Goal: Check status: Check status

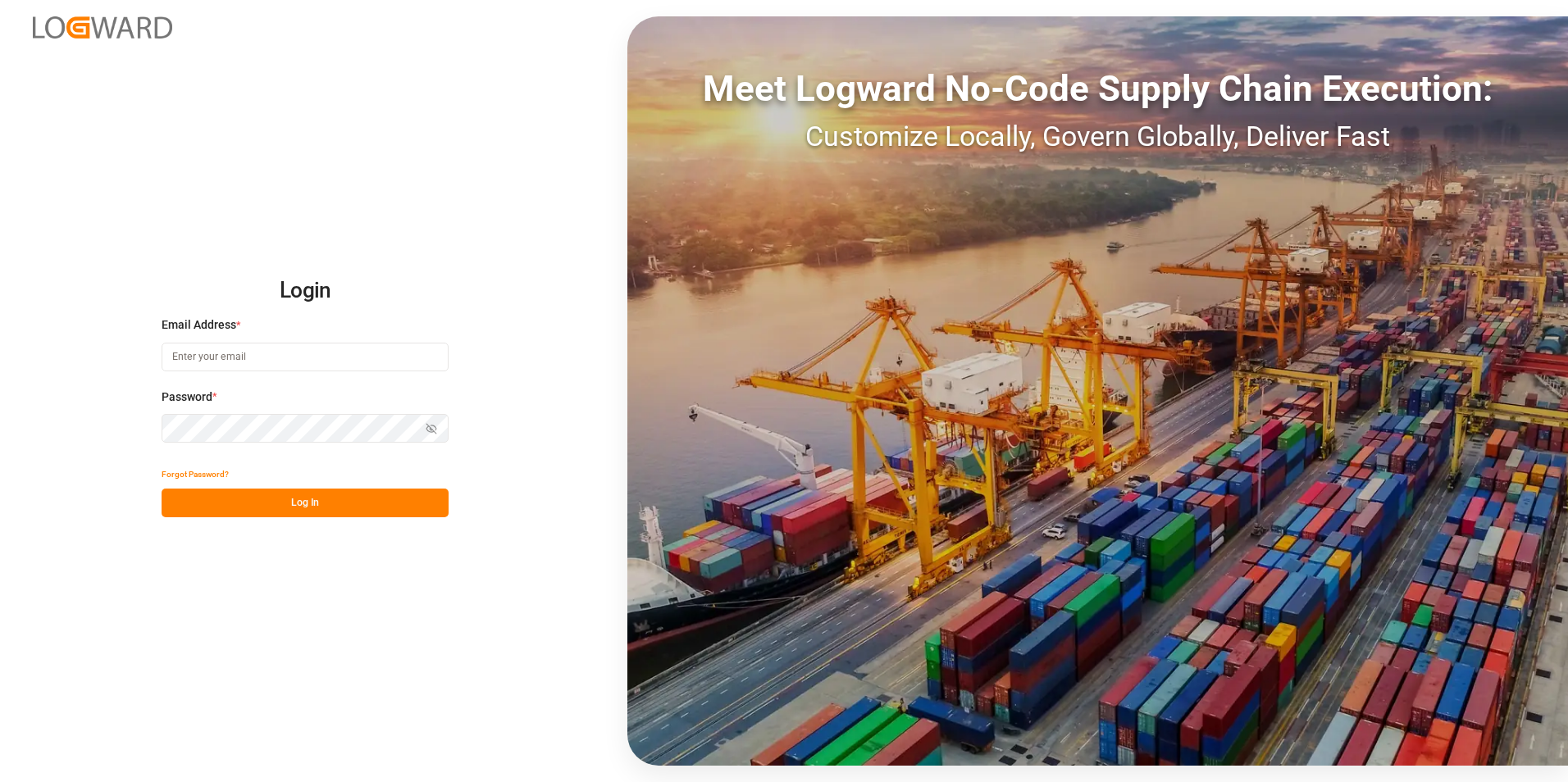
type input "[PERSON_NAME][EMAIL_ADDRESS][PERSON_NAME][DOMAIN_NAME]"
click at [348, 509] on button "Log In" at bounding box center [305, 503] width 287 height 28
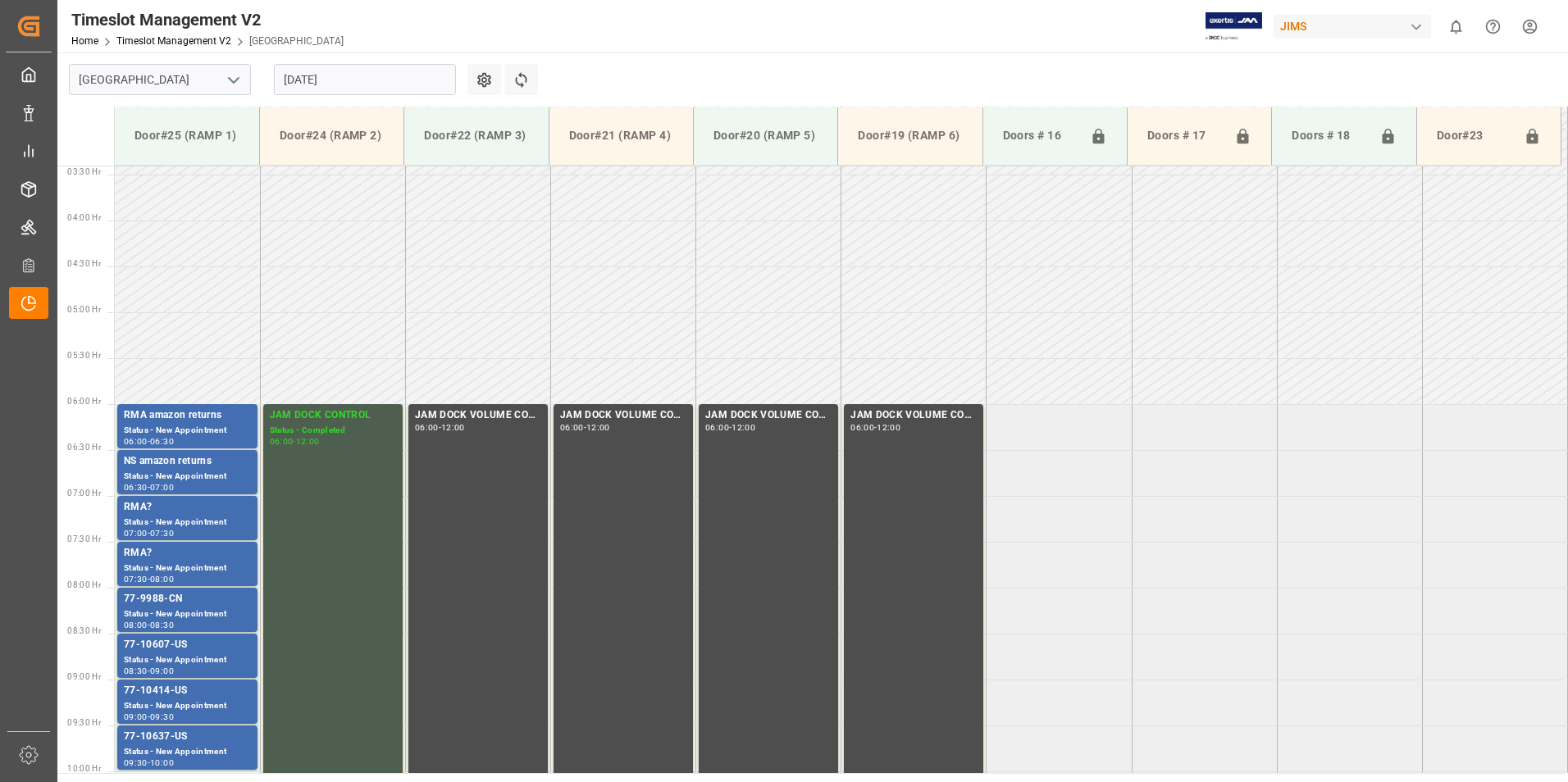
scroll to position [541, 0]
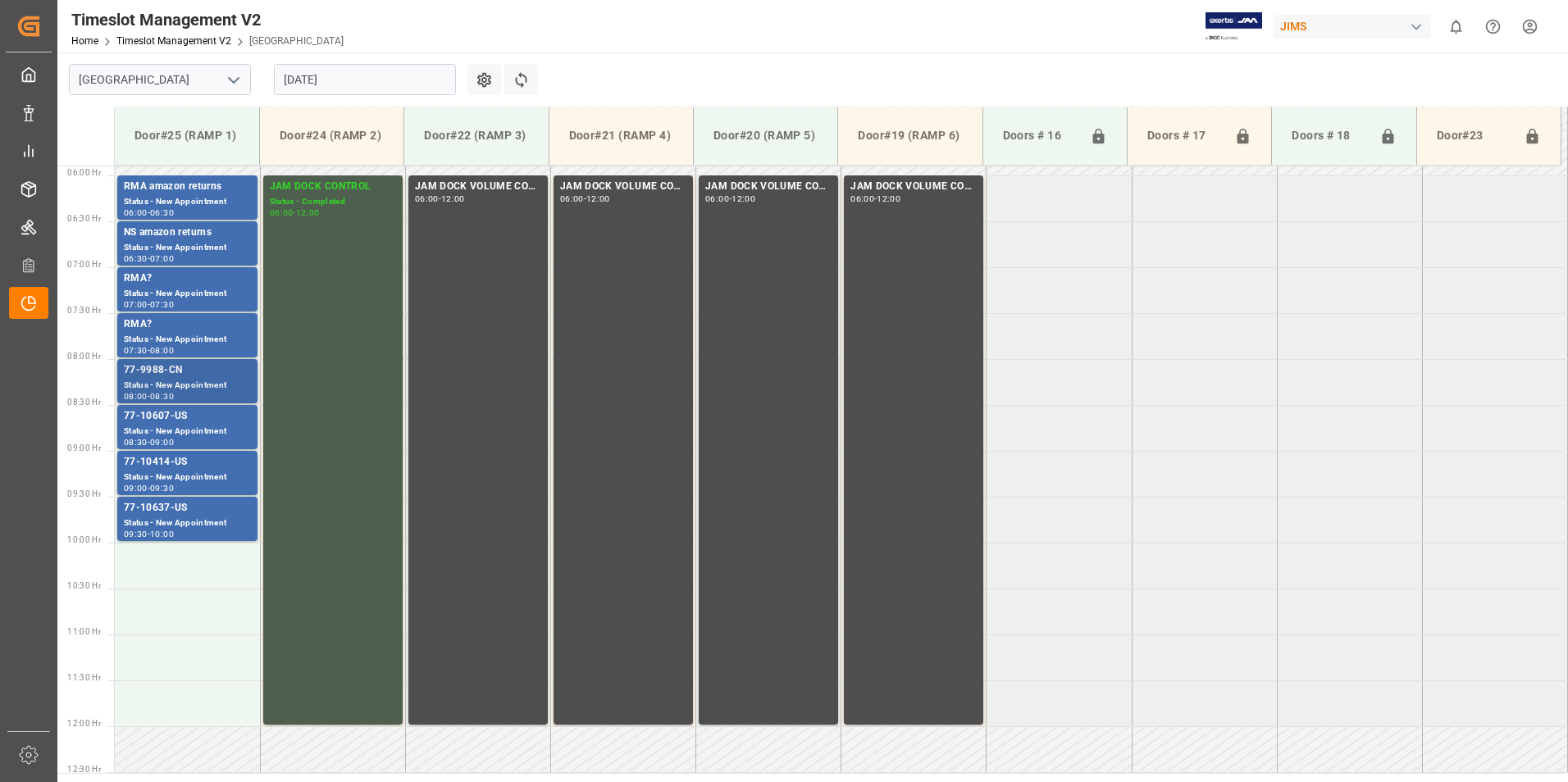
click at [175, 387] on div "Status - New Appointment" at bounding box center [187, 386] width 127 height 14
click at [170, 429] on div "Status - New Appointment" at bounding box center [187, 432] width 127 height 14
click at [182, 473] on div "Status - New Appointment" at bounding box center [187, 477] width 127 height 14
click at [198, 521] on div "Status - New Appointment" at bounding box center [187, 523] width 127 height 14
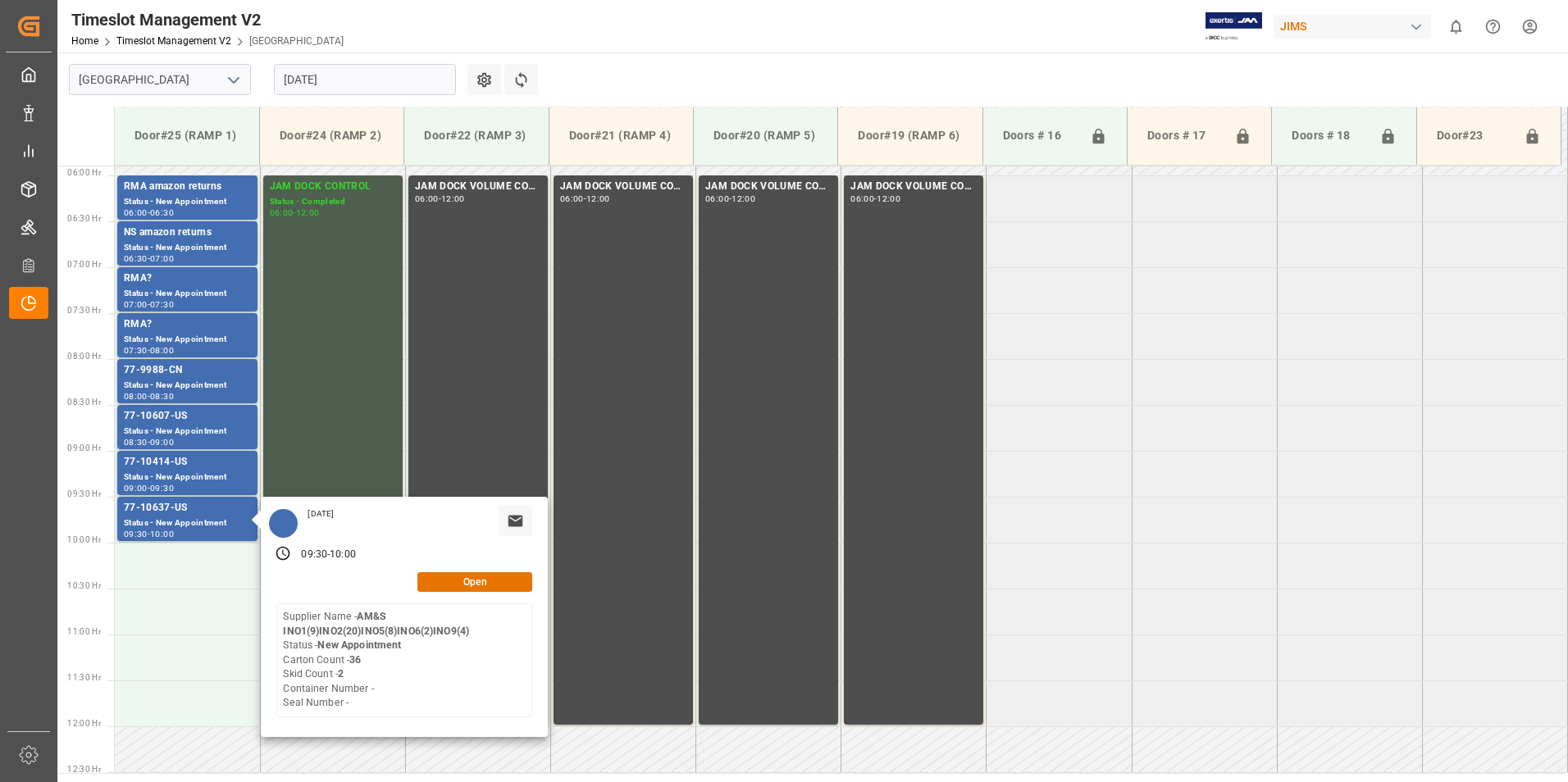
click at [350, 74] on input "[DATE]" at bounding box center [365, 79] width 182 height 31
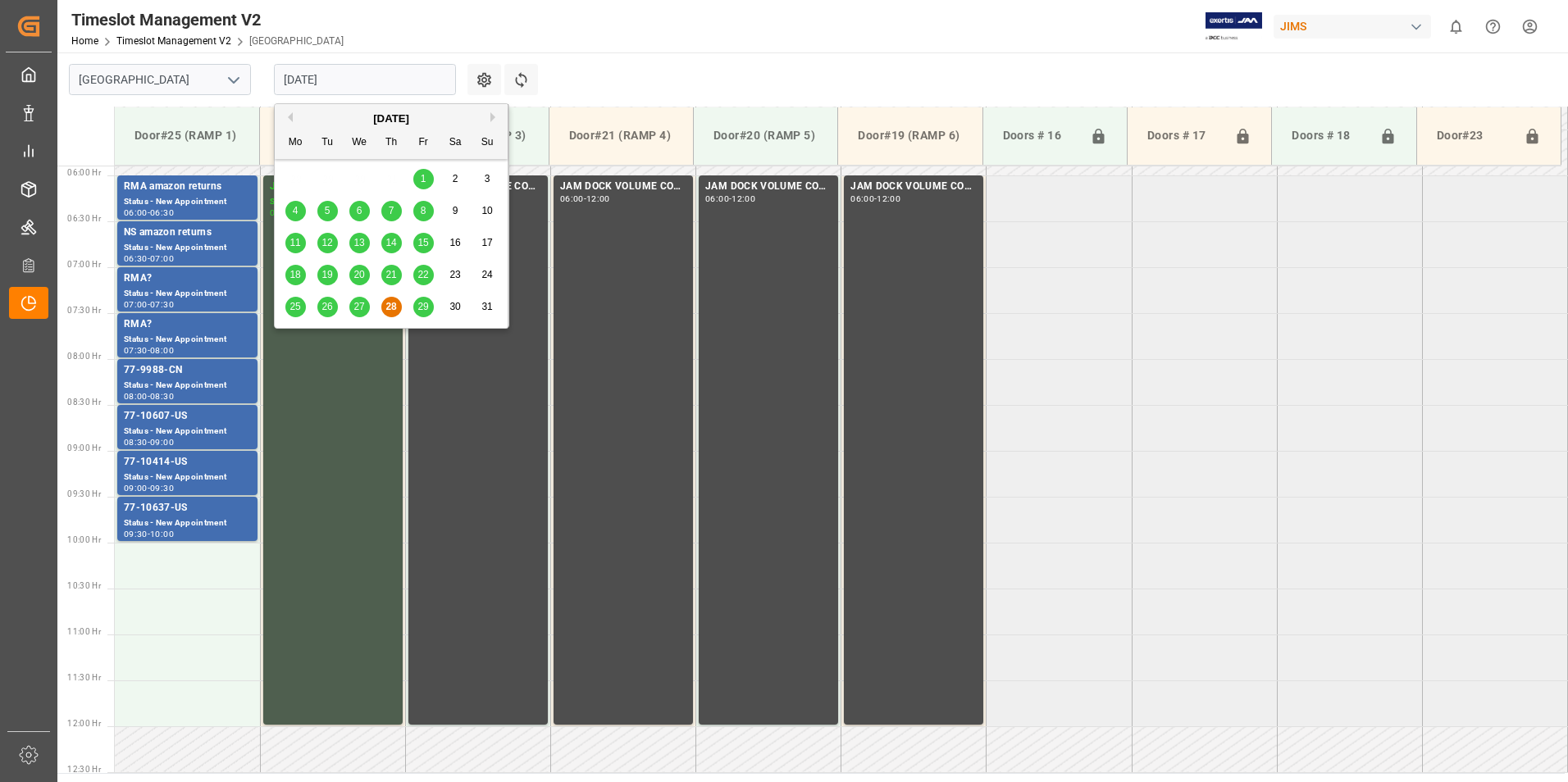
click at [424, 309] on span "29" at bounding box center [423, 307] width 11 height 12
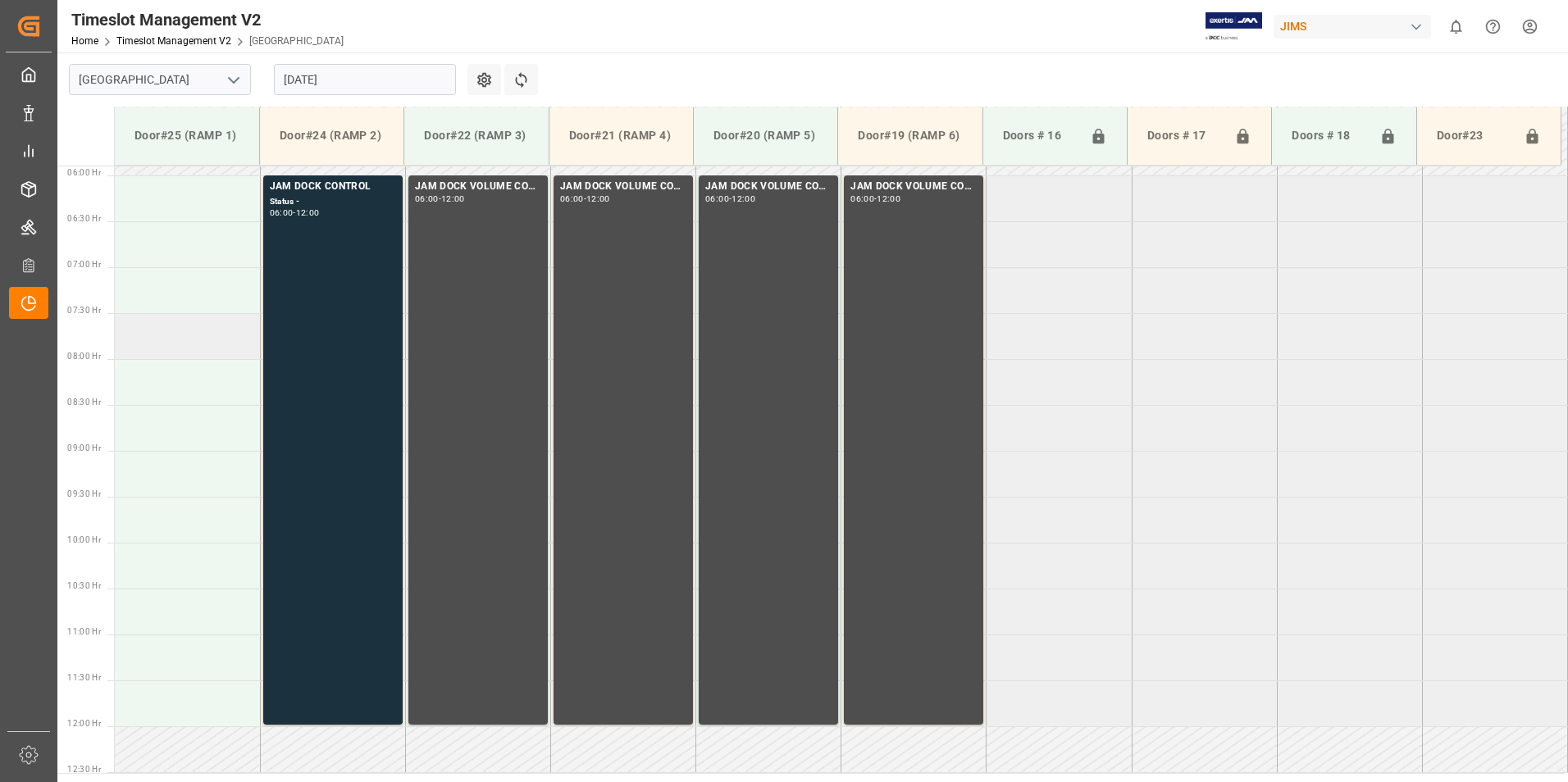
scroll to position [623, 0]
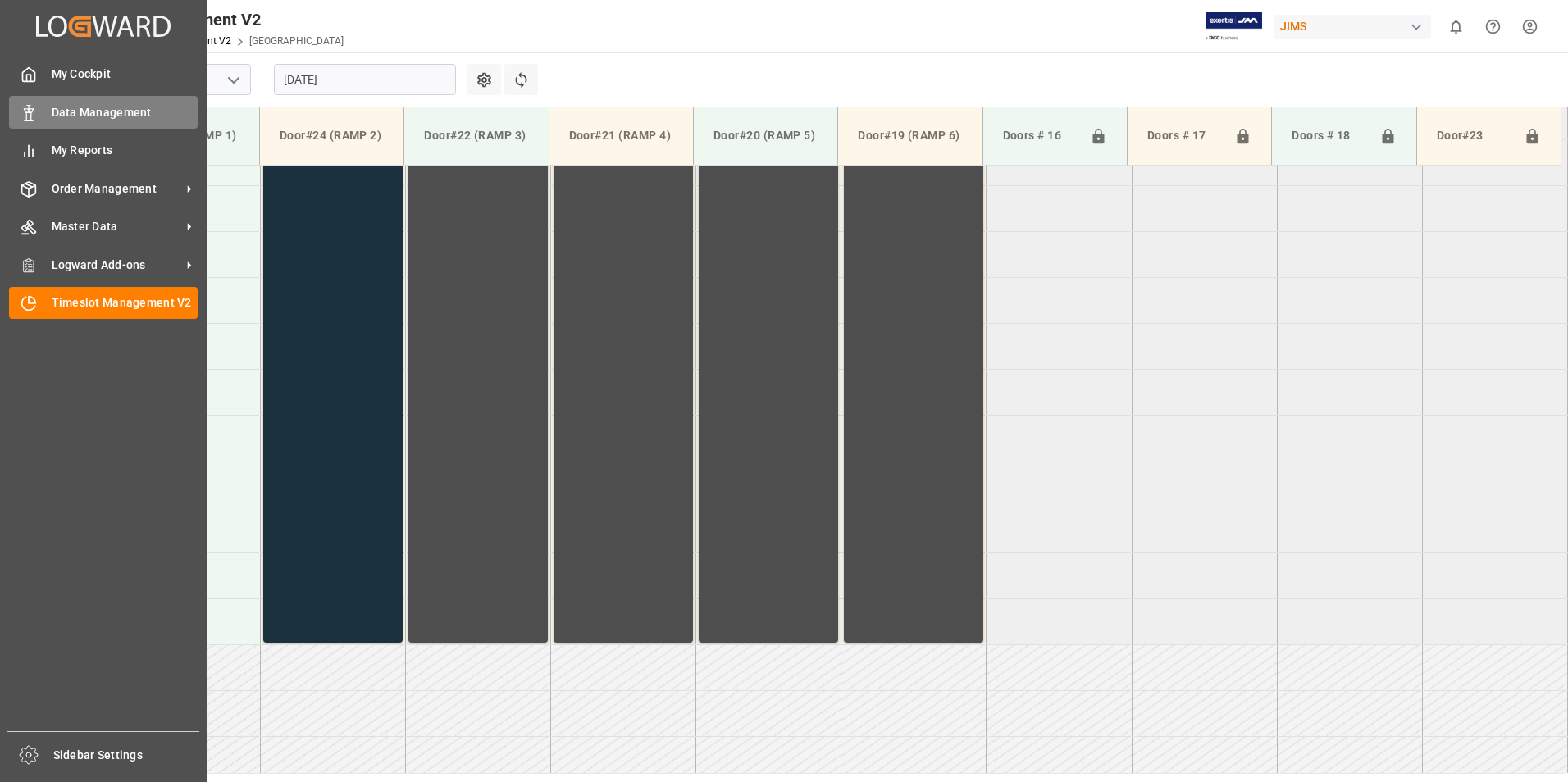
click at [34, 118] on icon at bounding box center [28, 113] width 17 height 17
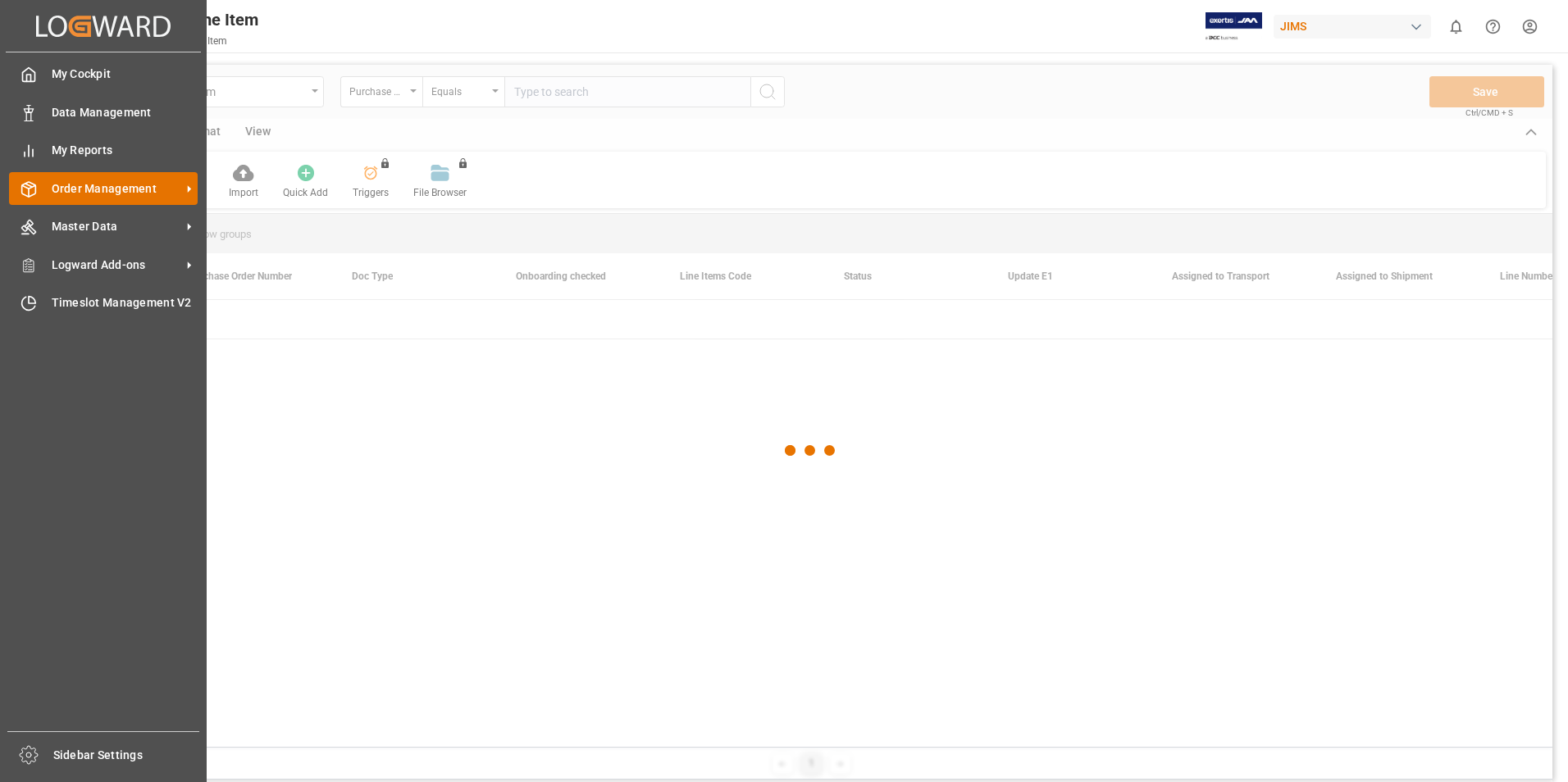
click at [100, 195] on span "Order Management" at bounding box center [116, 189] width 130 height 18
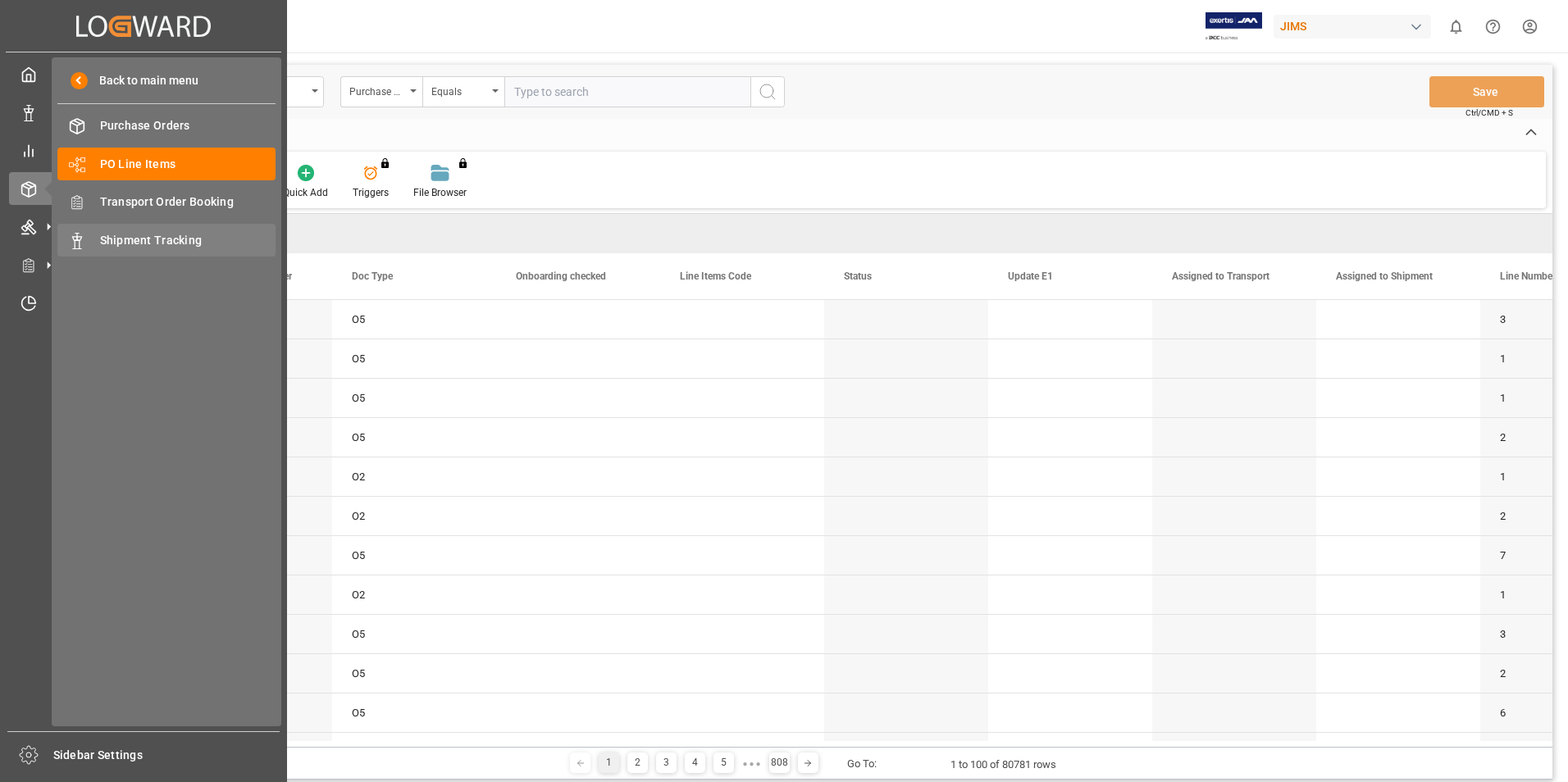
click at [183, 242] on span "Shipment Tracking" at bounding box center [188, 240] width 177 height 18
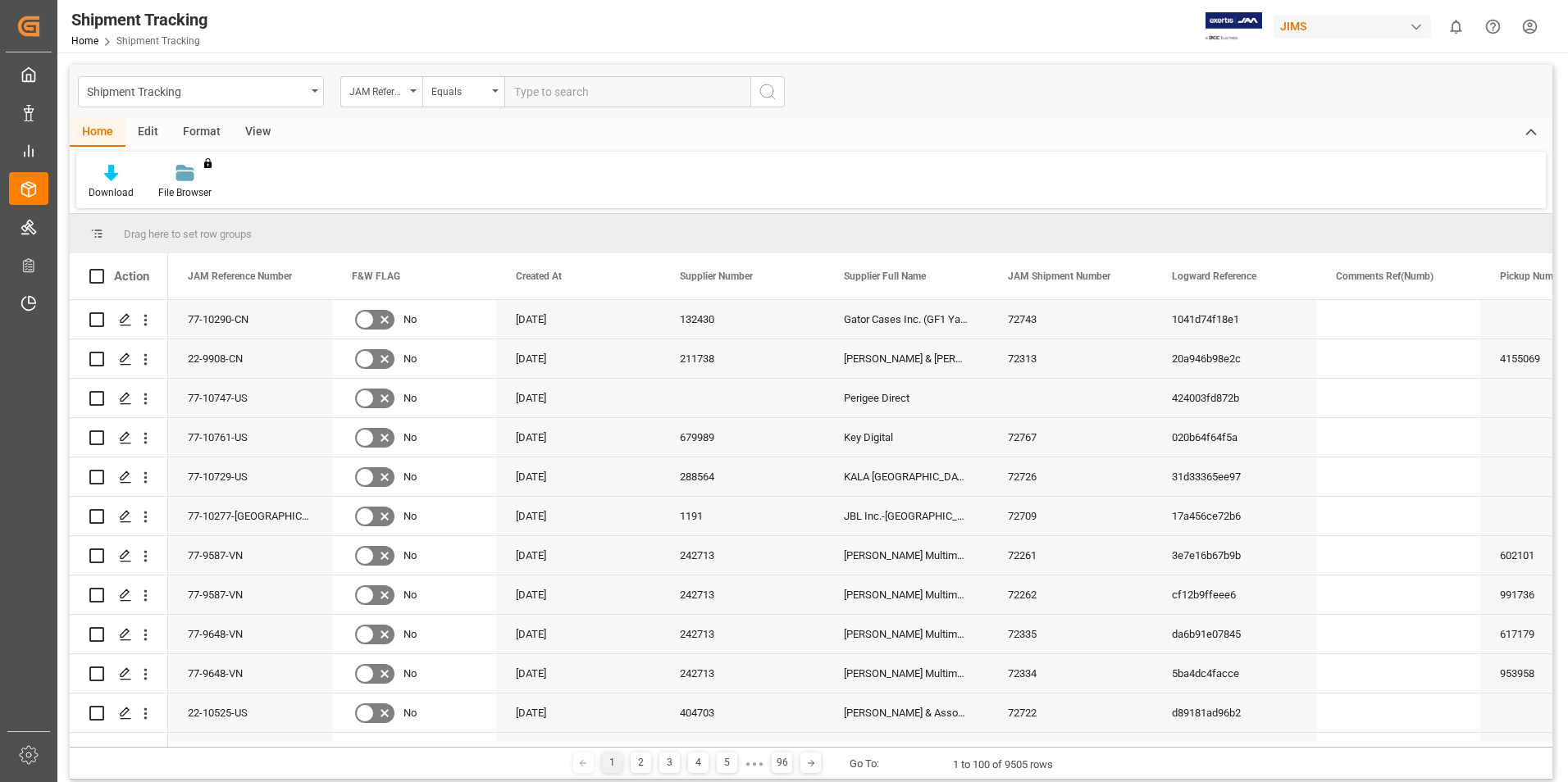
click at [555, 92] on input "text" at bounding box center [628, 91] width 246 height 31
paste input "77-10607-US"
type input "77-10607-US"
click at [769, 91] on icon "search button" at bounding box center [767, 92] width 20 height 20
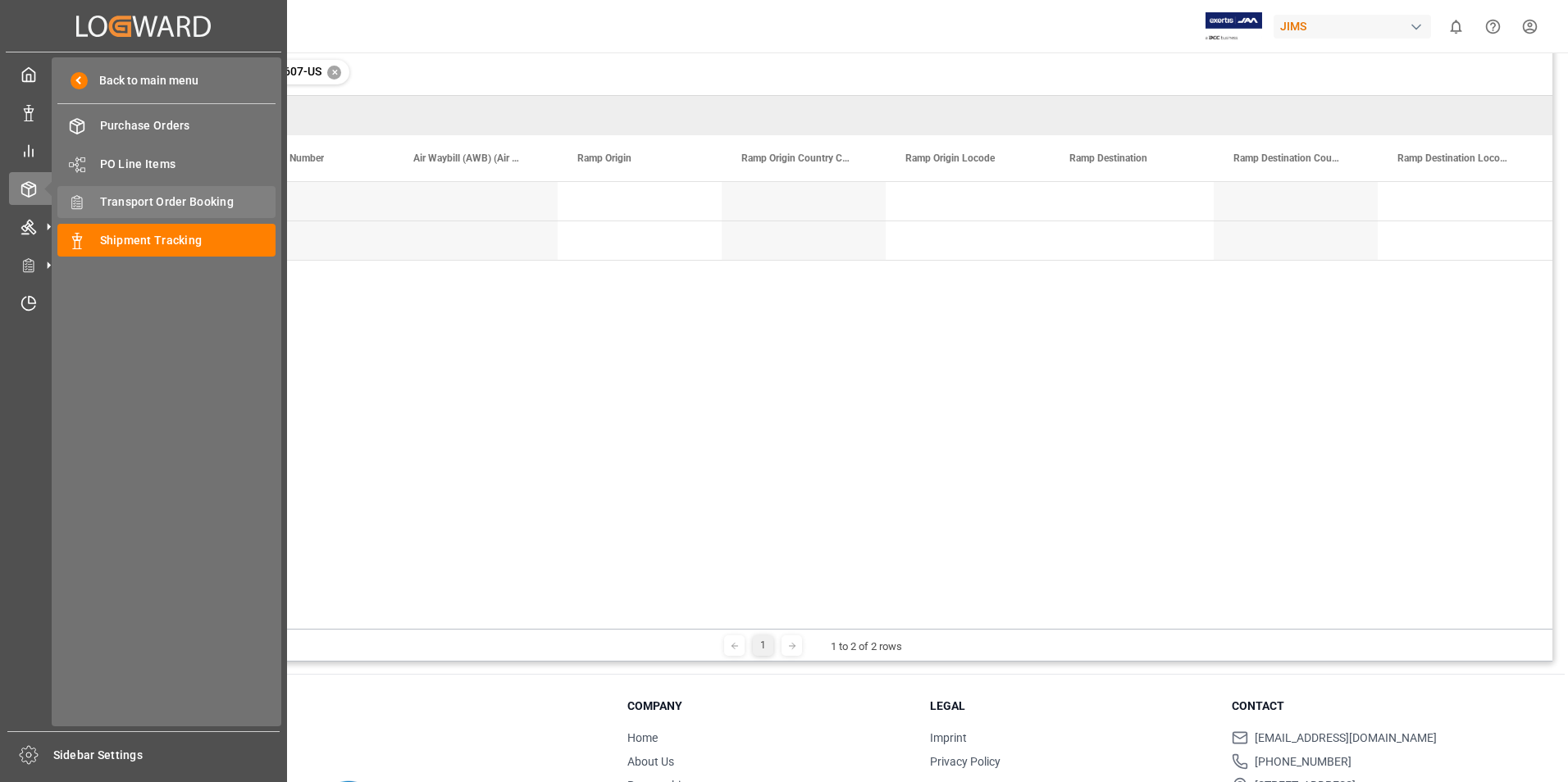
click at [165, 207] on span "Transport Order Booking" at bounding box center [188, 202] width 177 height 18
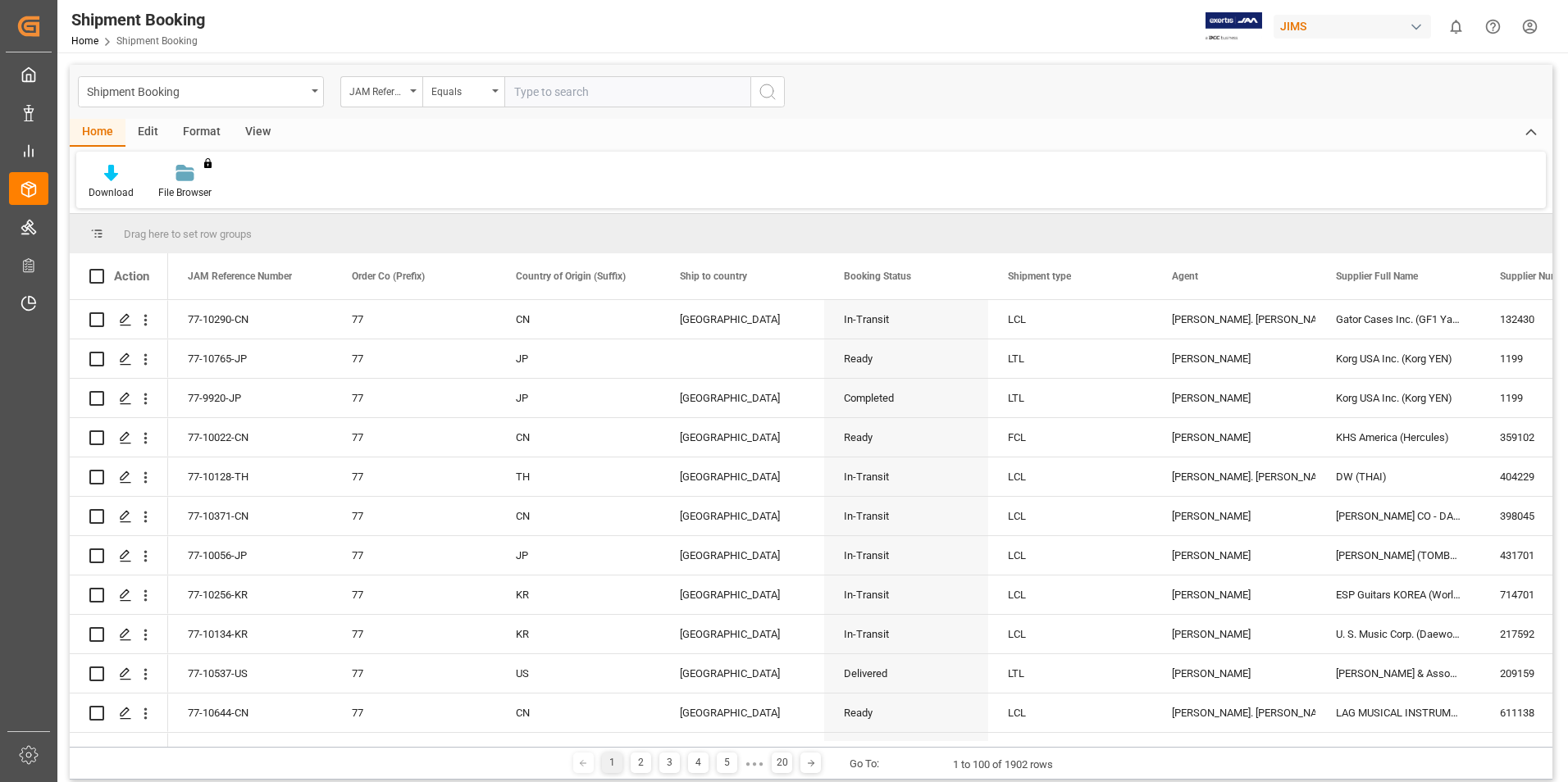
click at [535, 88] on input "text" at bounding box center [628, 91] width 246 height 31
paste input "77-10607-US"
type input "77-10607-US"
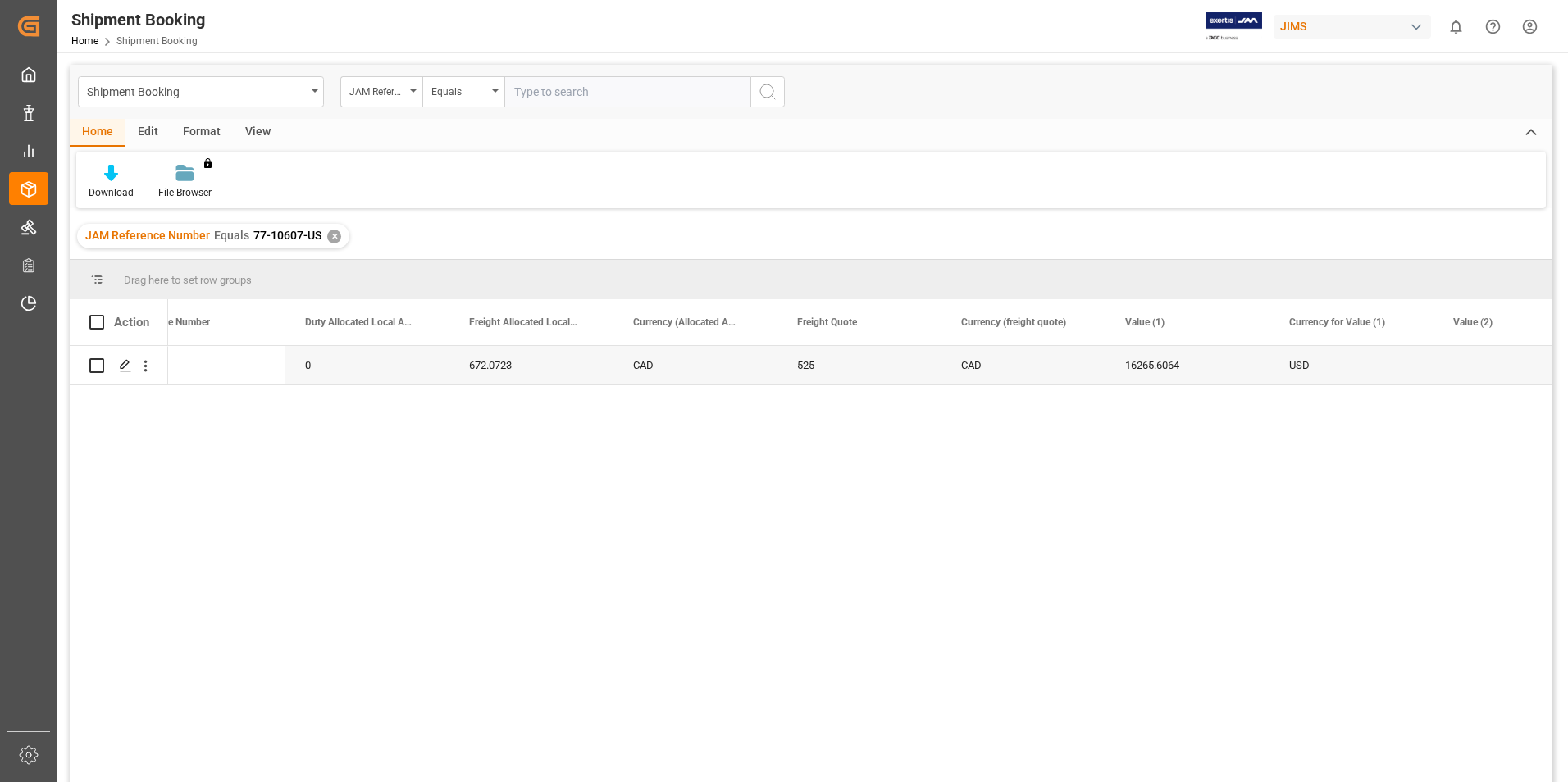
click at [333, 234] on div "✕" at bounding box center [334, 236] width 14 height 14
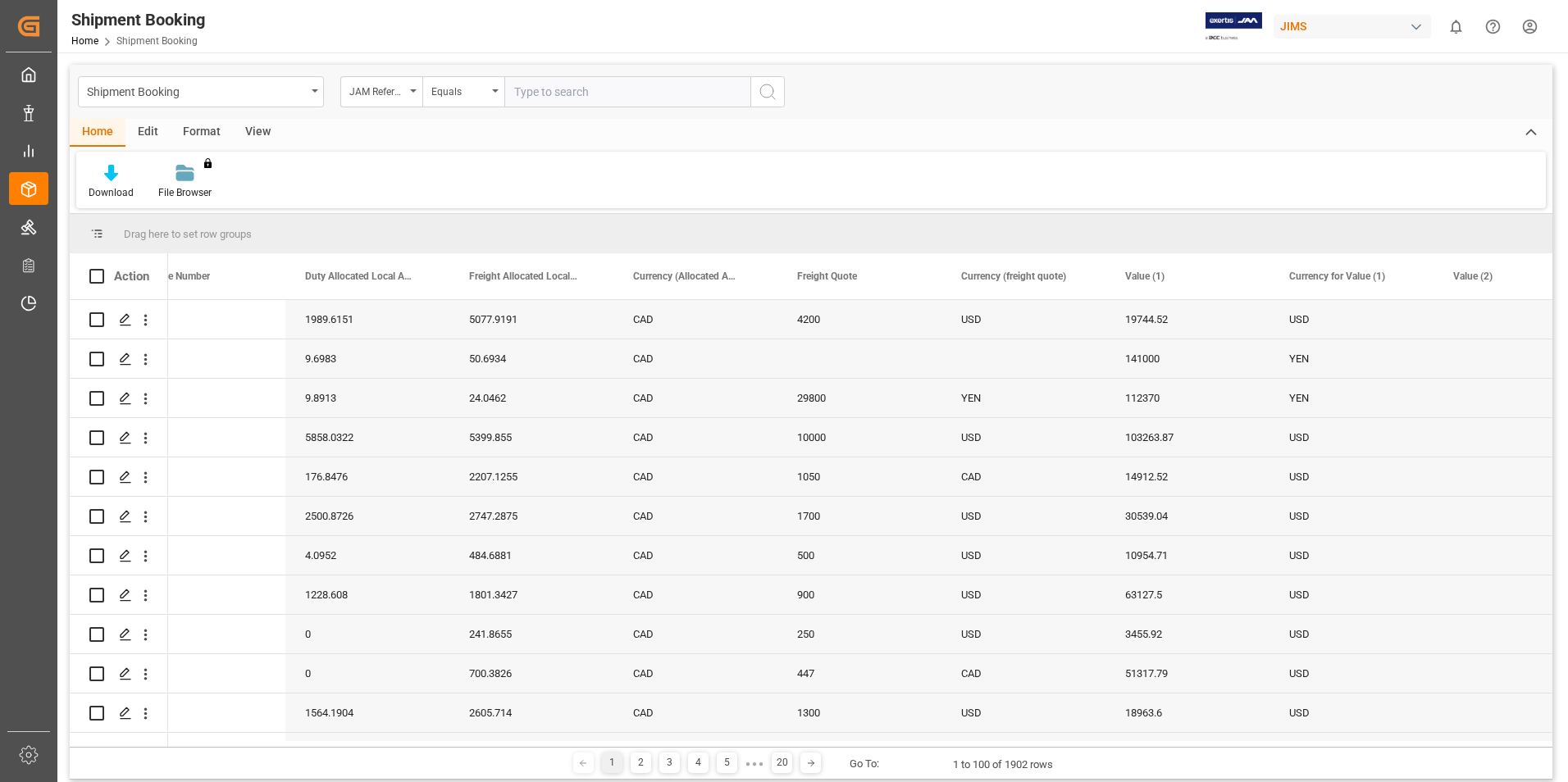
click at [569, 92] on input "text" at bounding box center [628, 91] width 246 height 31
type input "77-10637-us"
click at [770, 92] on icon "search button" at bounding box center [767, 92] width 20 height 20
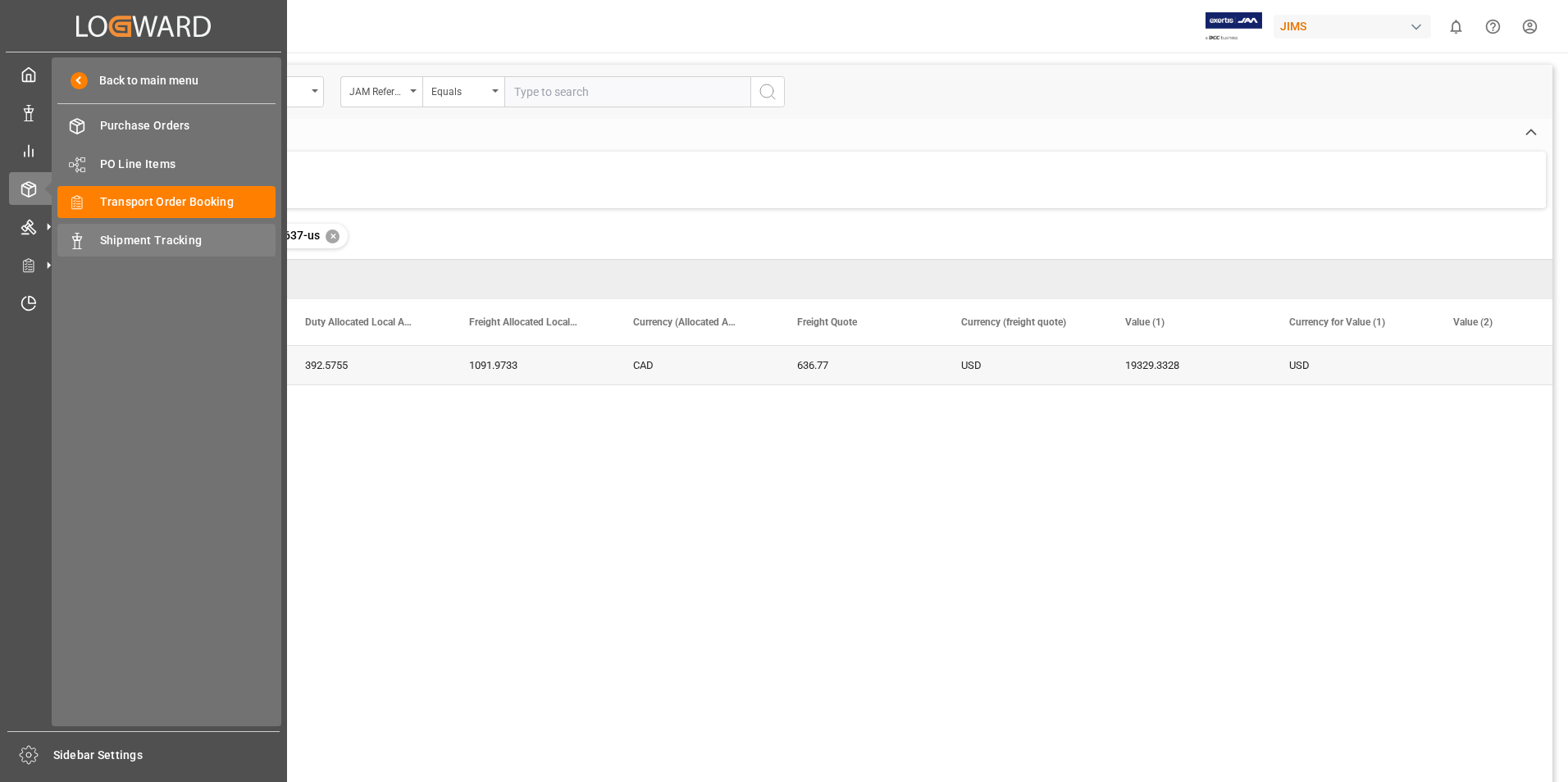
click at [150, 246] on span "Shipment Tracking" at bounding box center [188, 240] width 177 height 18
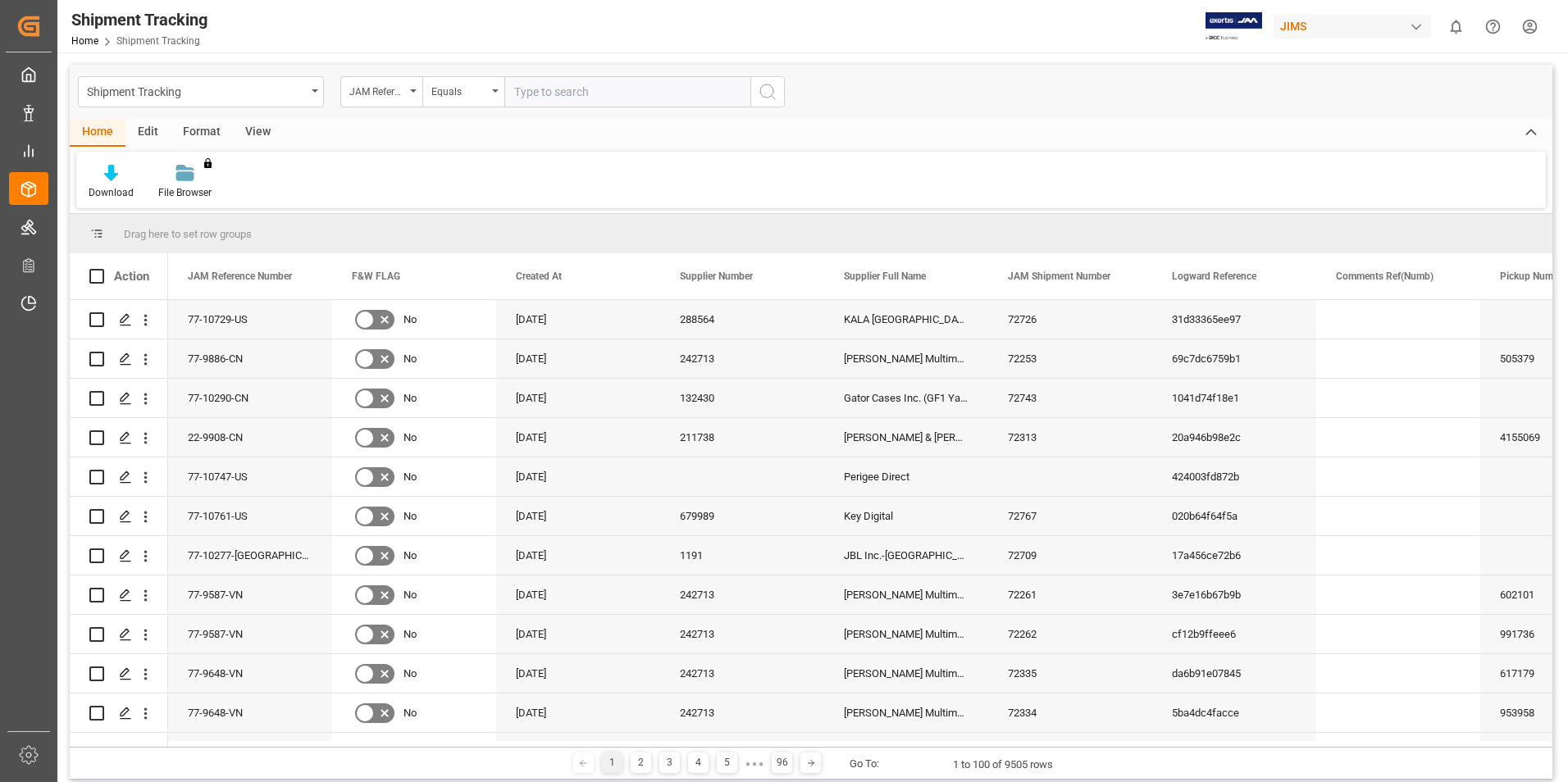
click at [546, 89] on input "text" at bounding box center [628, 91] width 246 height 31
type input "77-10185-cn"
click at [774, 100] on icon "search button" at bounding box center [767, 92] width 20 height 20
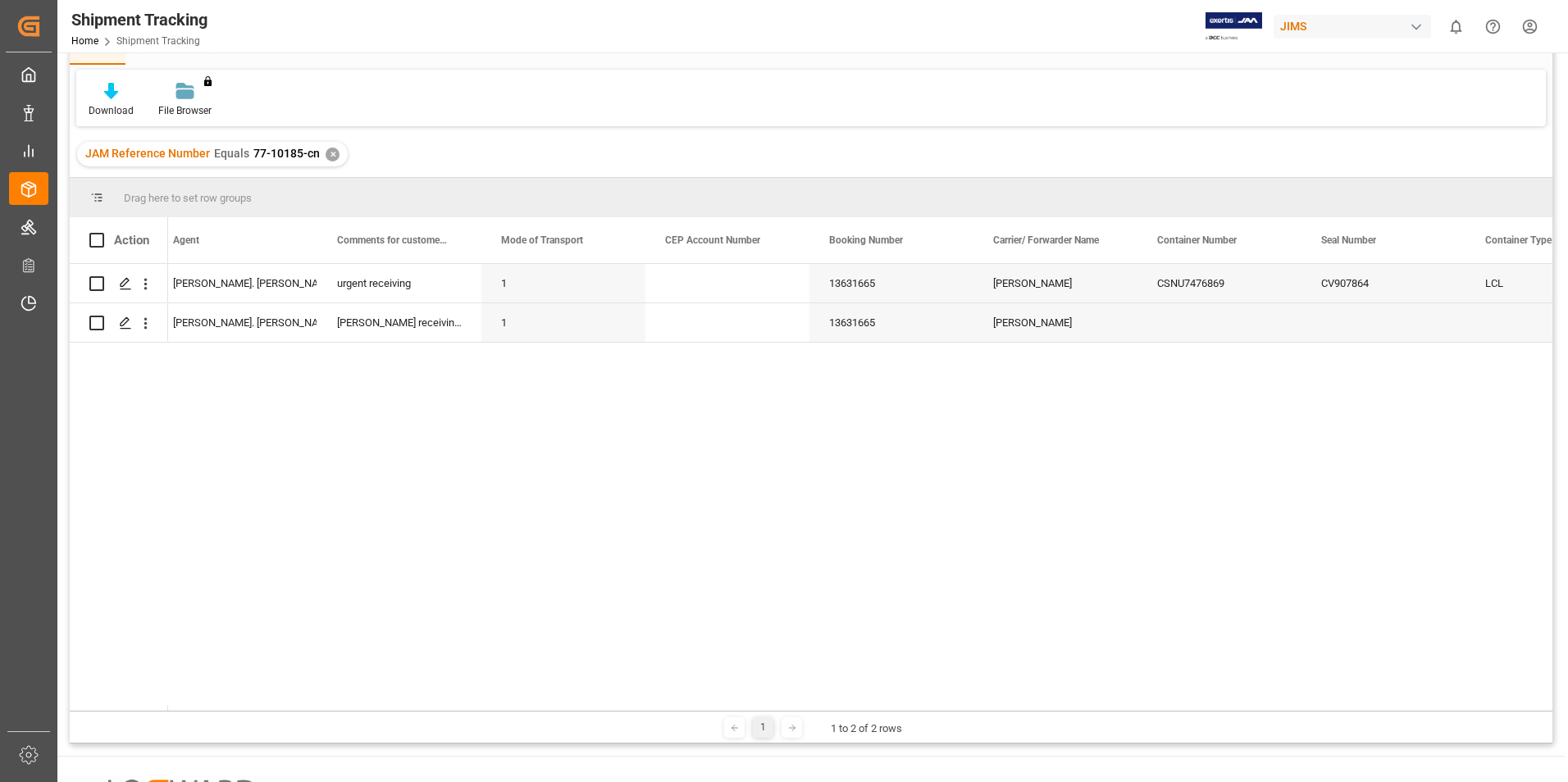
scroll to position [0, 2204]
